Goal: Book appointment/travel/reservation

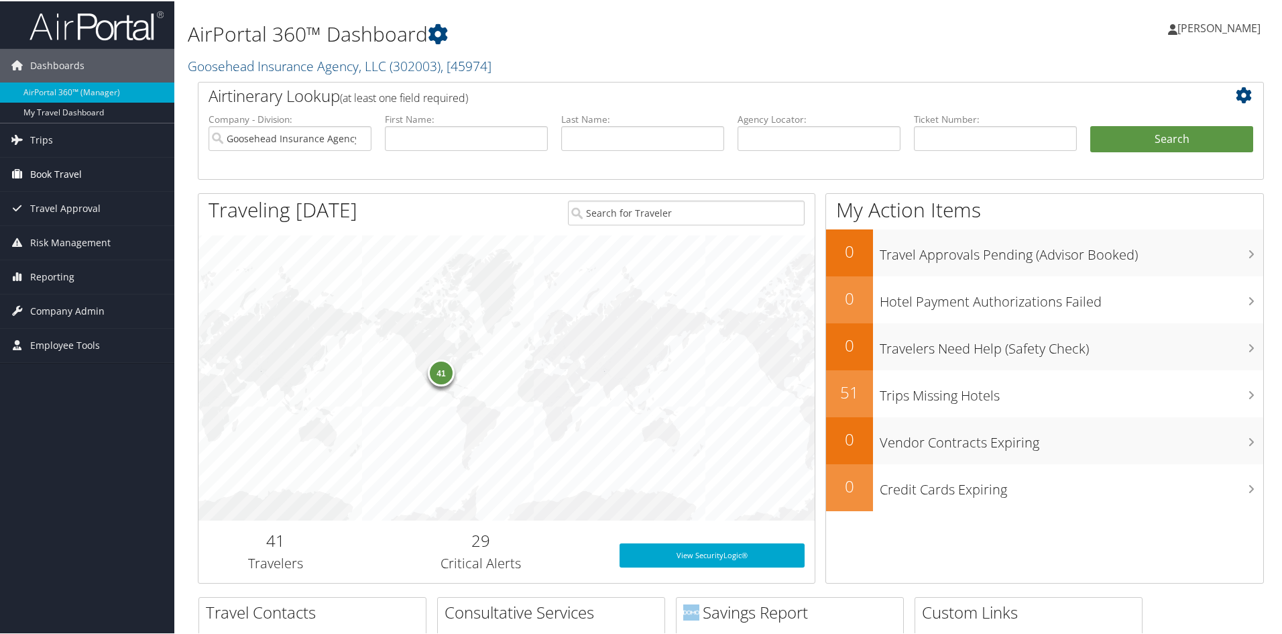
click at [42, 175] on span "Book Travel" at bounding box center [56, 173] width 52 height 34
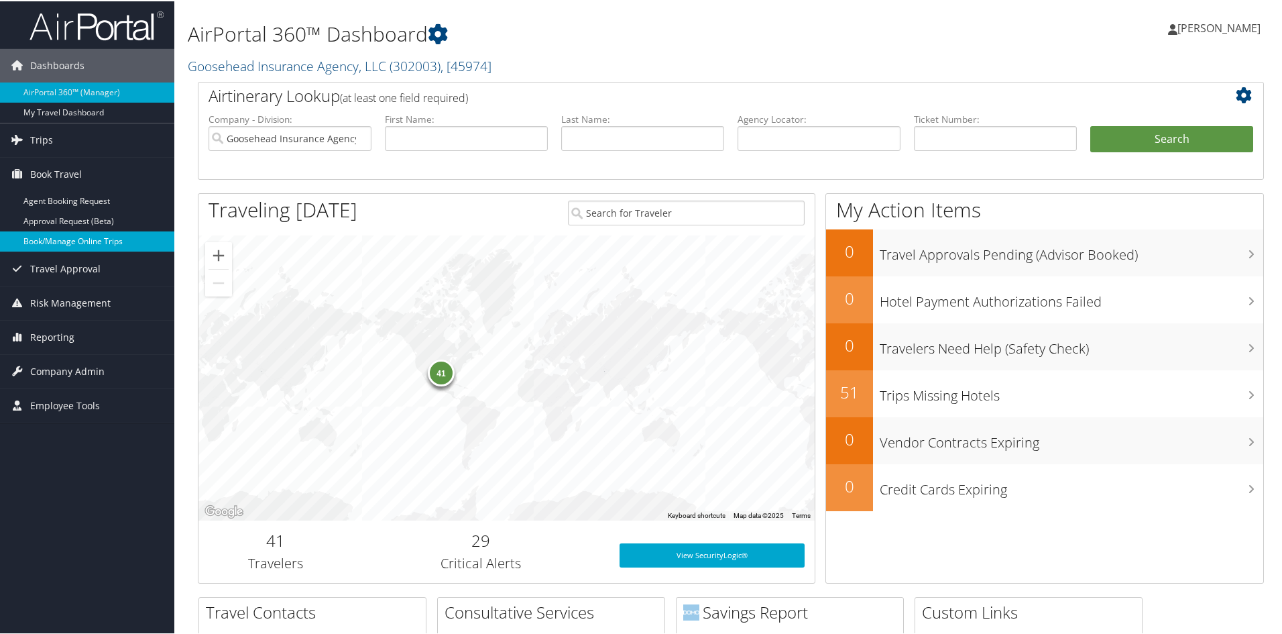
click at [52, 240] on link "Book/Manage Online Trips" at bounding box center [87, 240] width 174 height 20
